Goal: Information Seeking & Learning: Learn about a topic

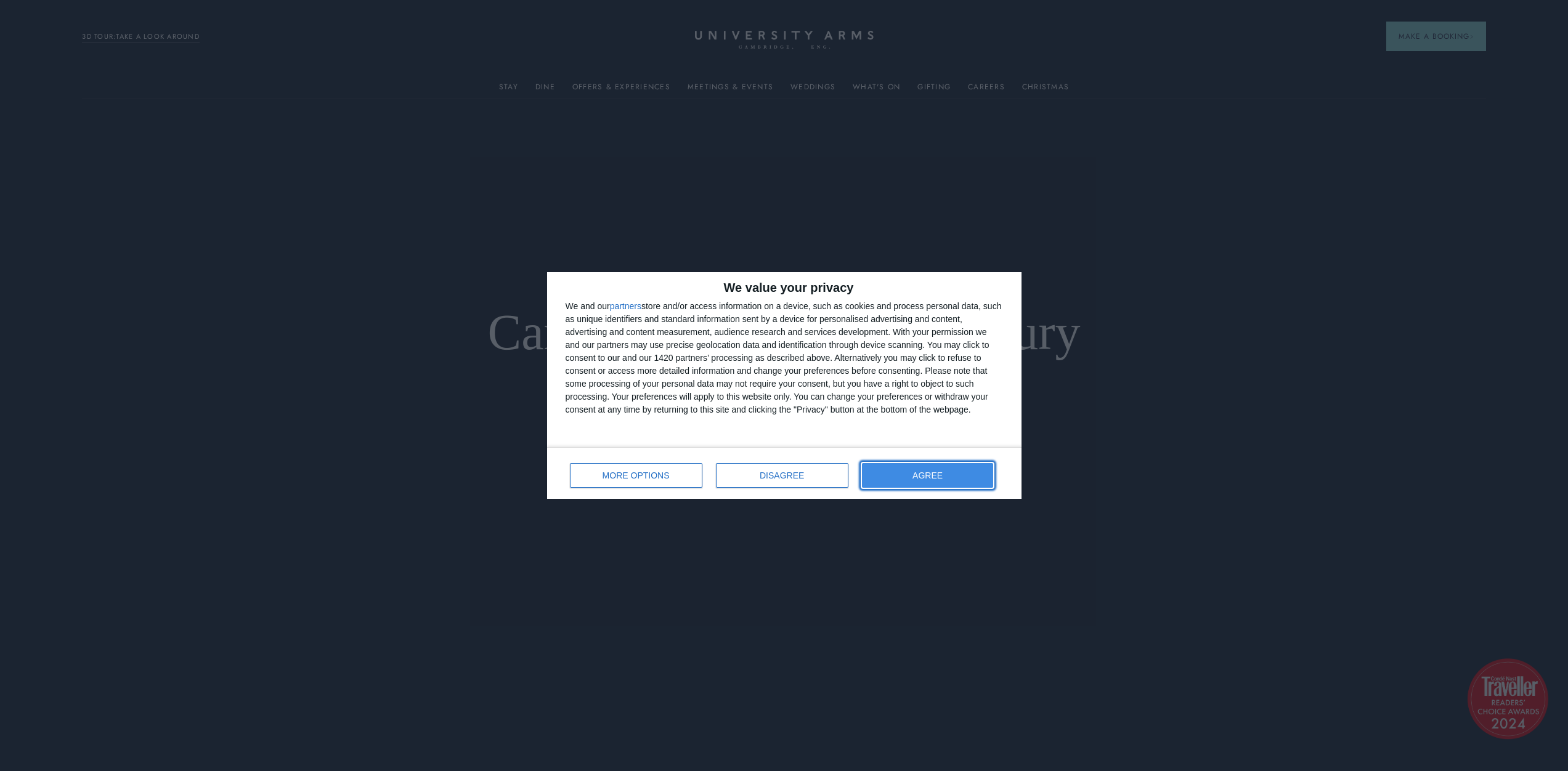
click at [911, 480] on button "AGREE" at bounding box center [927, 475] width 132 height 25
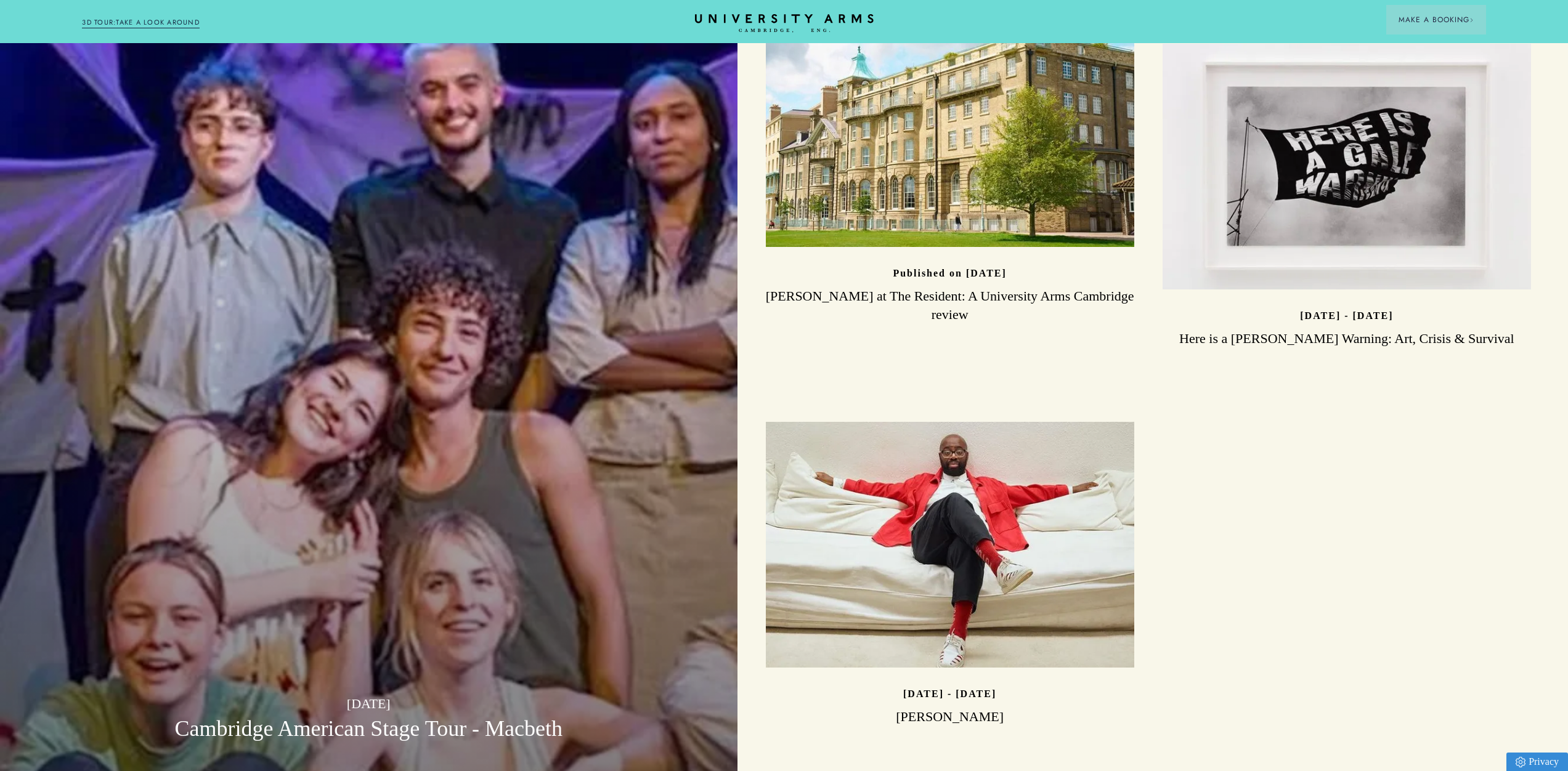
scroll to position [4058, 0]
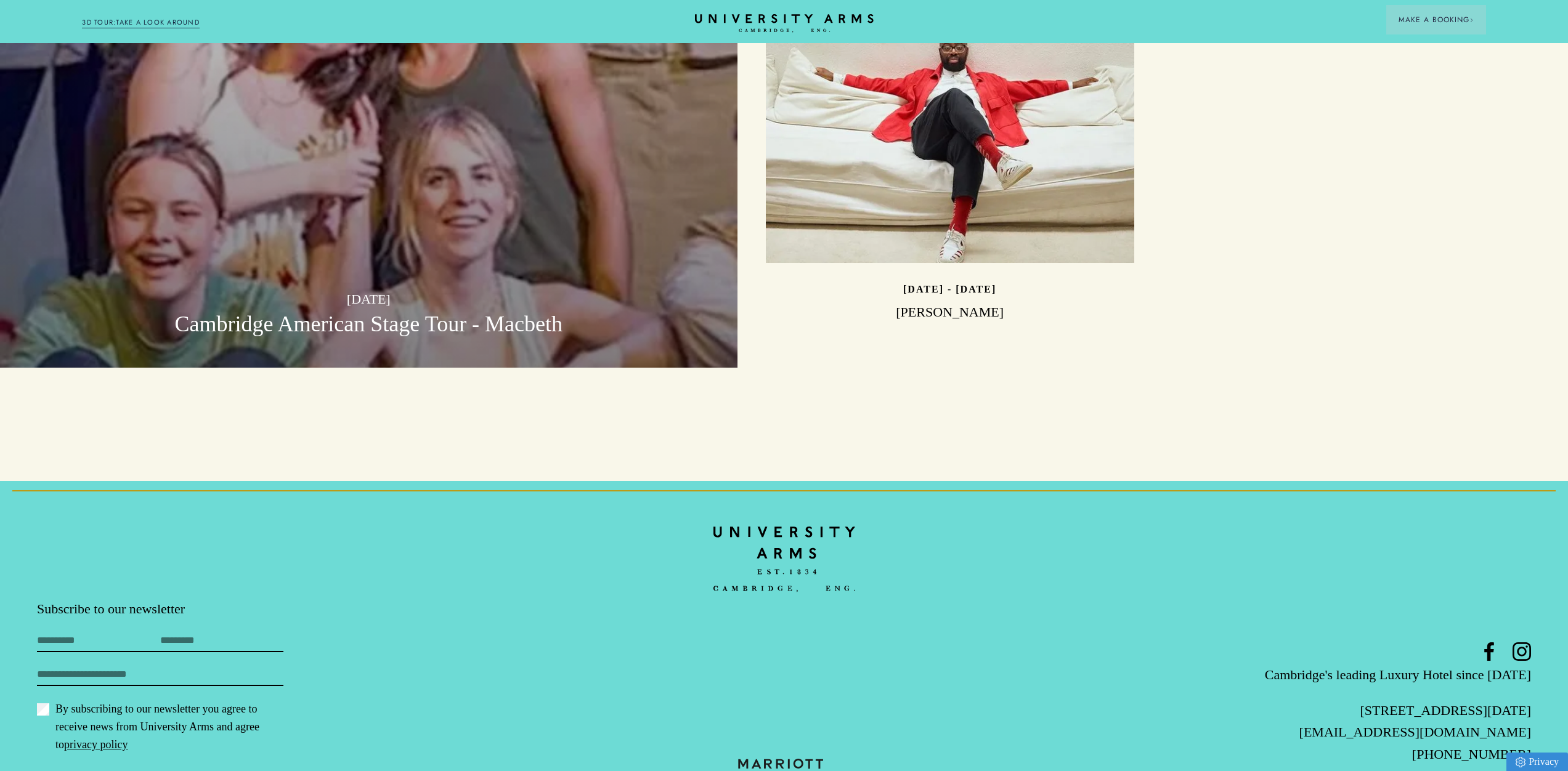
drag, startPoint x: 737, startPoint y: 696, endPoint x: 897, endPoint y: 728, distance: 163.2
click at [897, 728] on footer "Subscribe to our newsletter First Name Last Name Email By subscribing to our ne…" at bounding box center [784, 656] width 1568 height 349
click at [806, 759] on img at bounding box center [783, 776] width 123 height 35
click at [1116, 743] on p "[PHONE_NUMBER]" at bounding box center [1282, 753] width 498 height 21
click at [800, 759] on img at bounding box center [783, 776] width 123 height 35
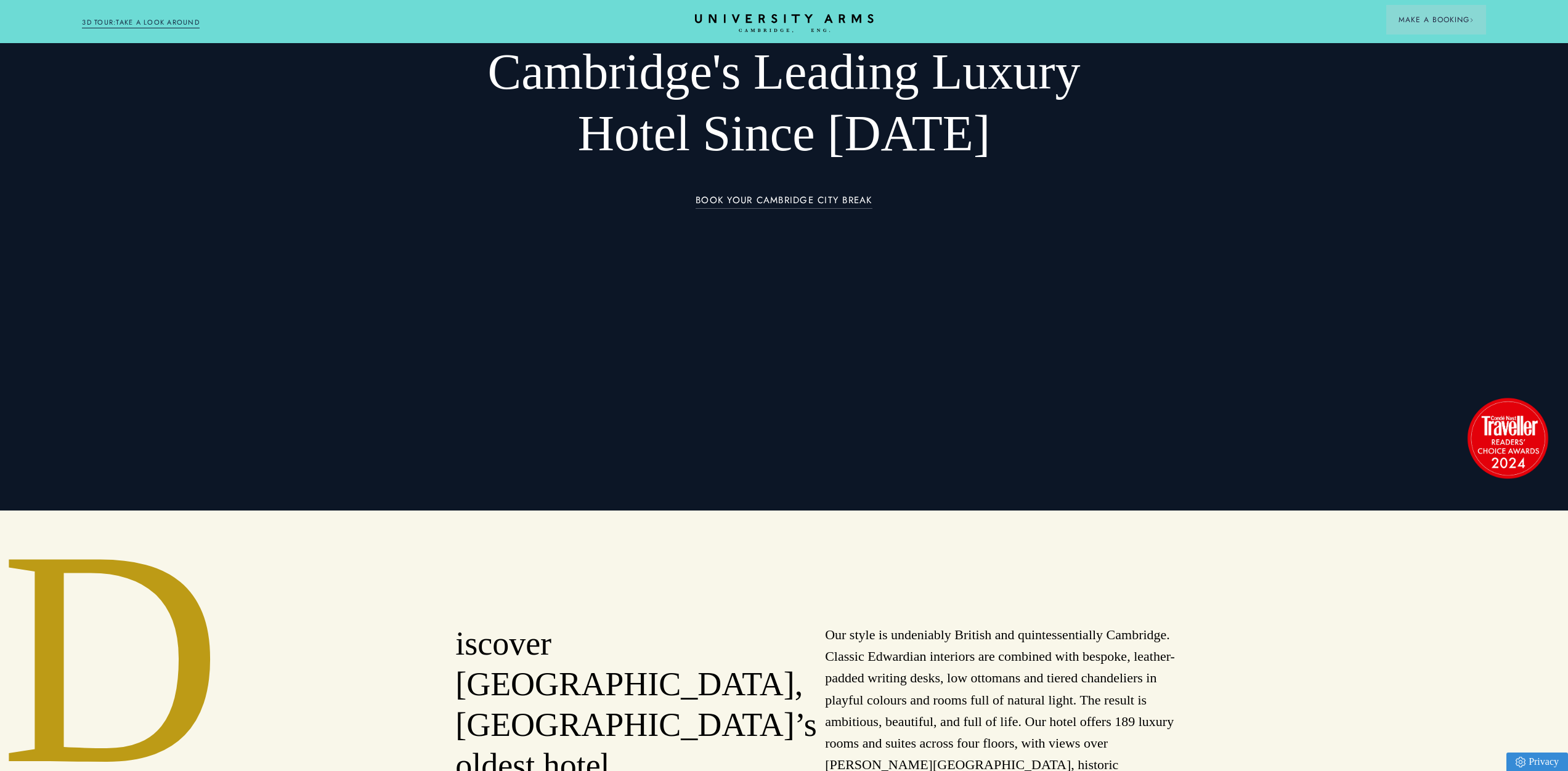
scroll to position [307, 0]
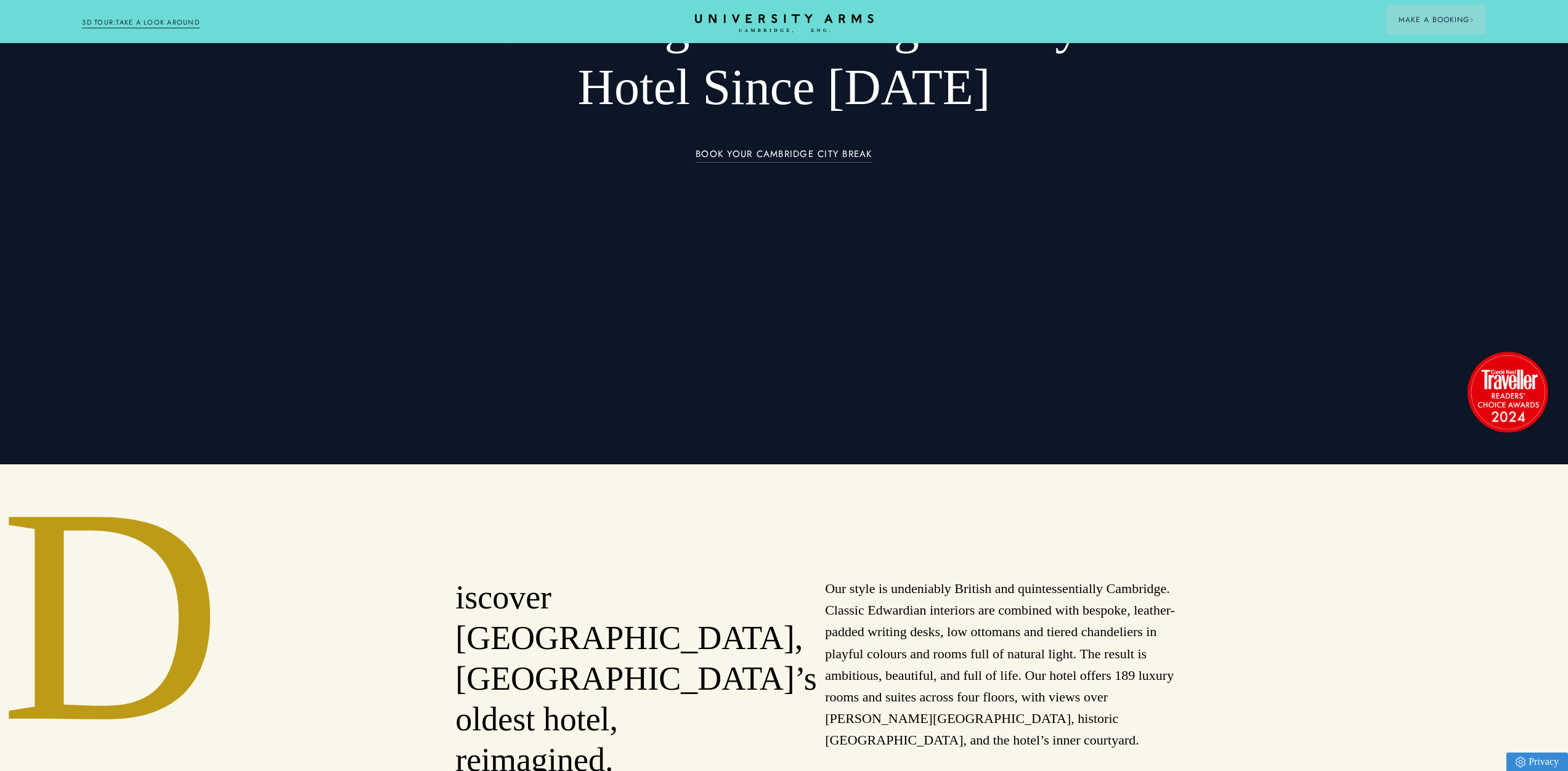
click at [158, 25] on link "3D TOUR:TAKE A LOOK AROUND" at bounding box center [141, 22] width 118 height 11
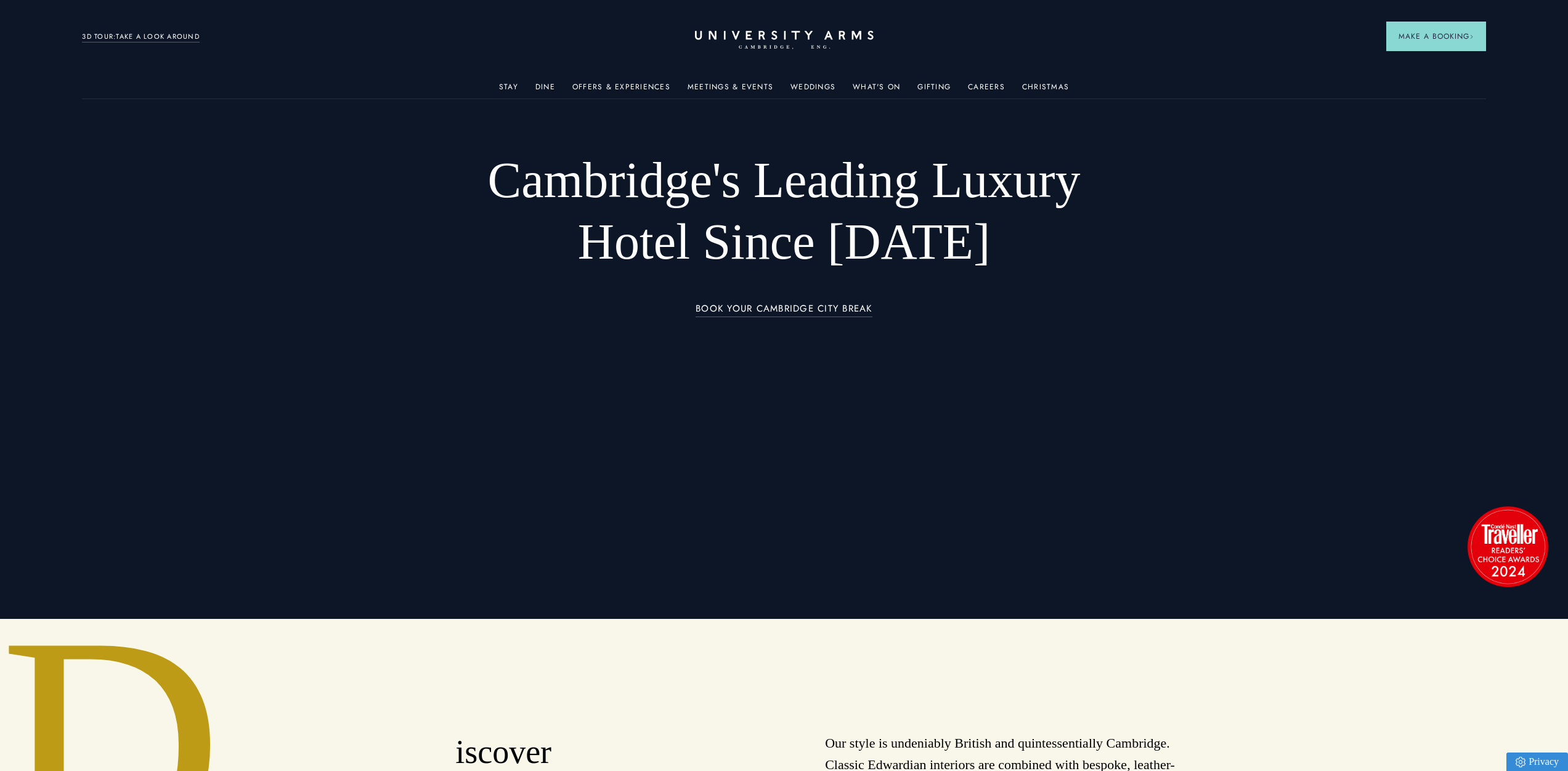
scroll to position [8, 0]
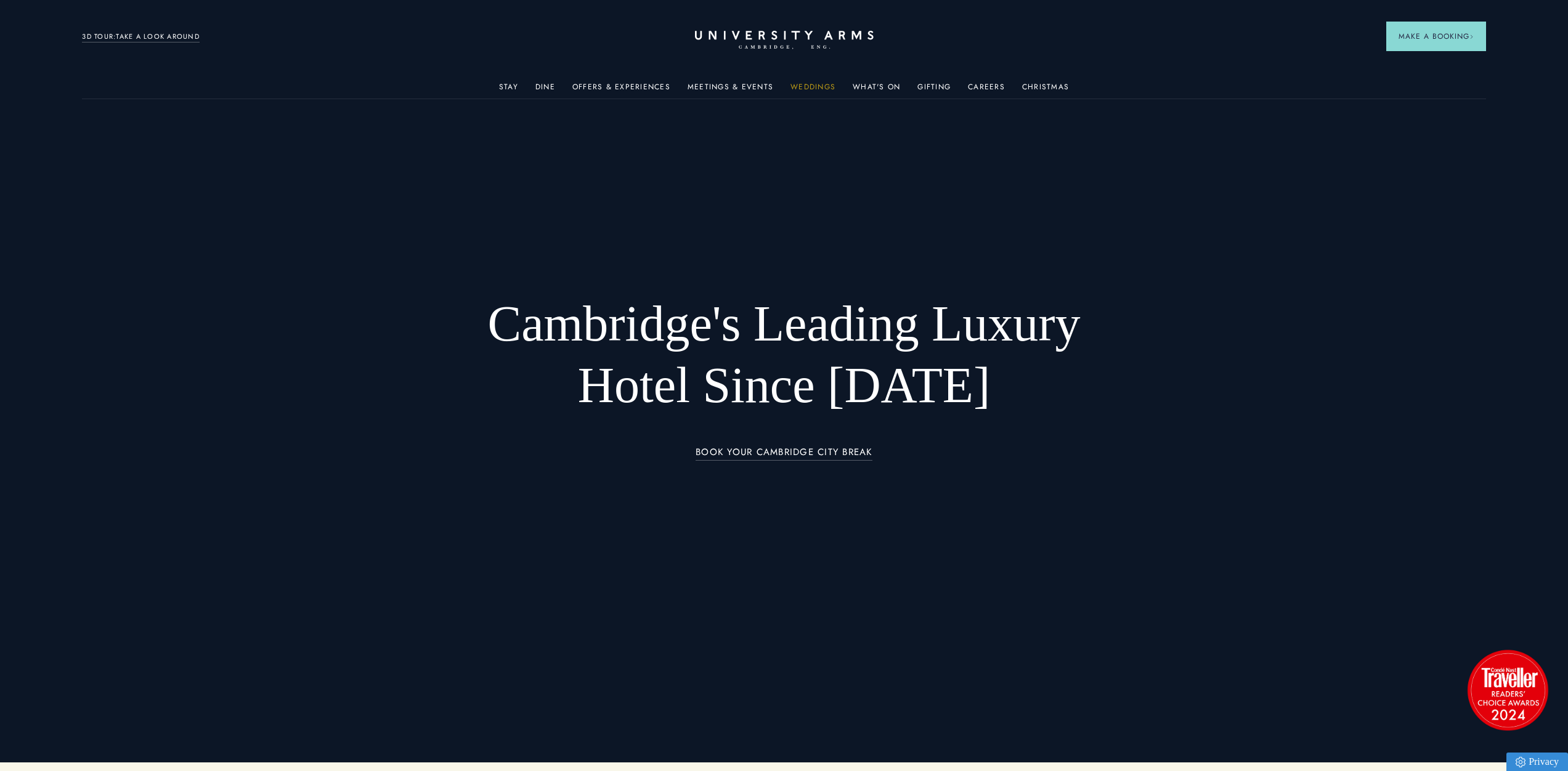
click at [812, 82] on link "Weddings" at bounding box center [813, 90] width 45 height 16
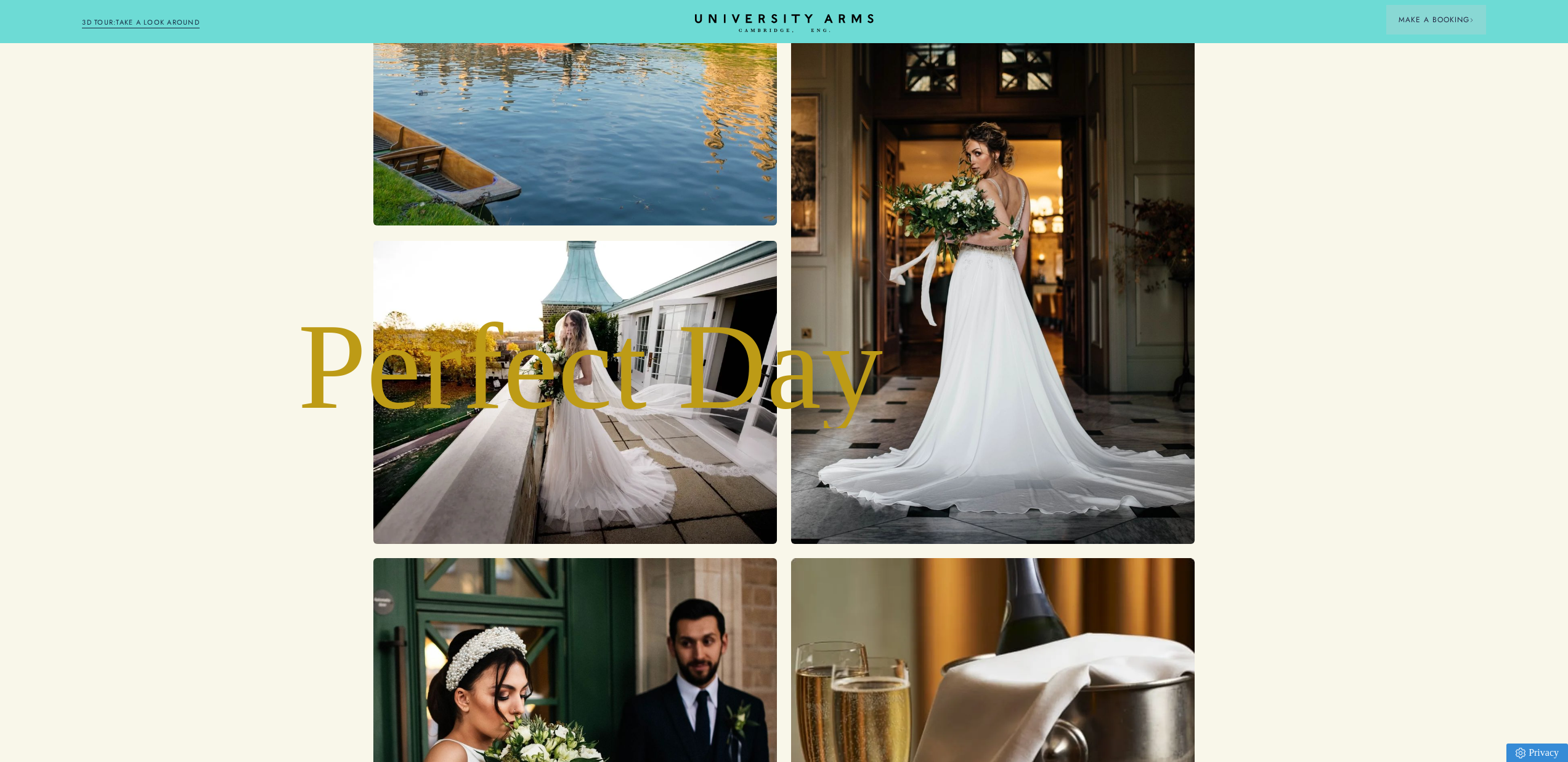
scroll to position [3806, 0]
